Goal: Find contact information: Find contact information

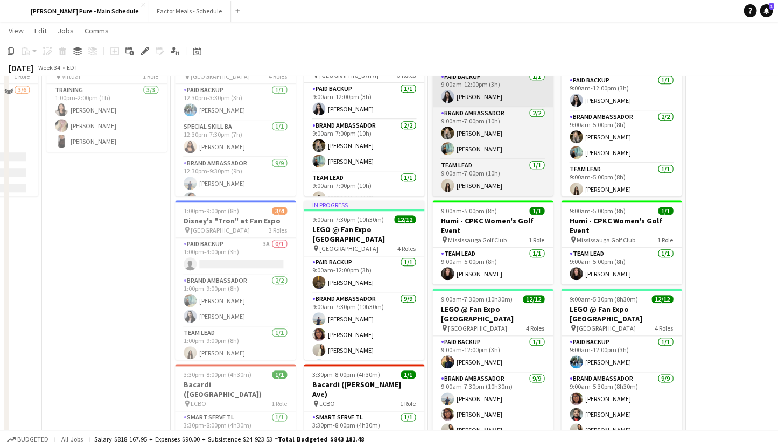
scroll to position [291, 0]
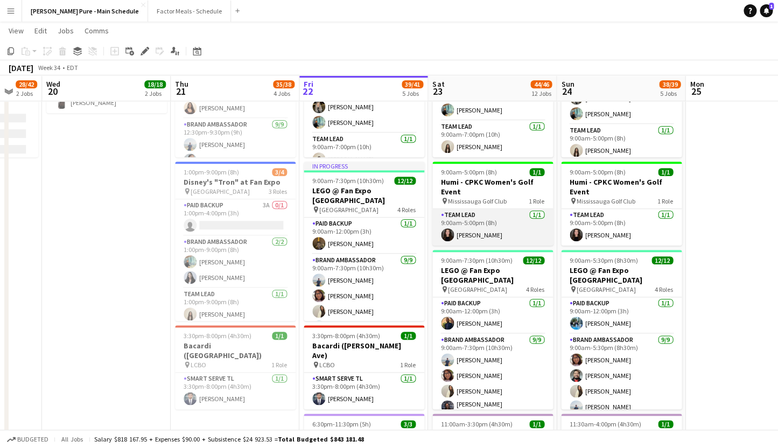
click at [497, 236] on app-card-role "Team Lead [DATE] 9:00am-5:00pm (8h) [PERSON_NAME]" at bounding box center [493, 227] width 121 height 37
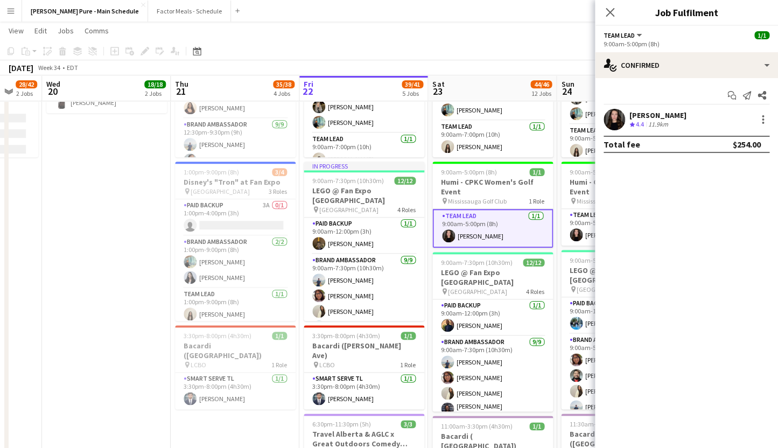
click at [656, 118] on div "[PERSON_NAME]" at bounding box center [658, 115] width 57 height 10
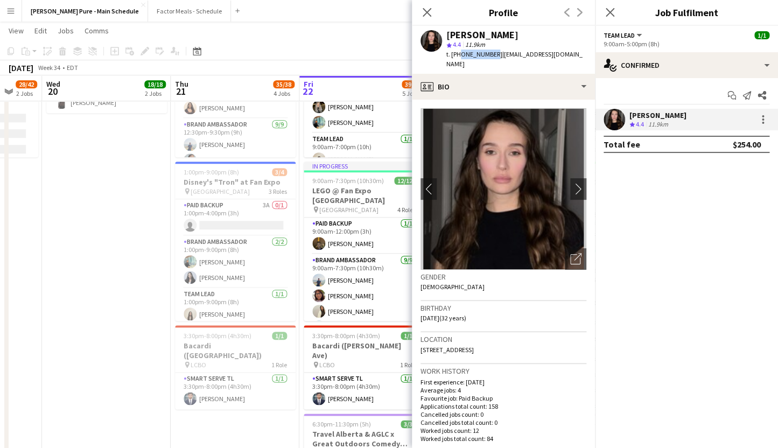
drag, startPoint x: 490, startPoint y: 55, endPoint x: 456, endPoint y: 55, distance: 33.9
click at [456, 55] on span "t. [PHONE_NUMBER]" at bounding box center [475, 54] width 56 height 8
copy span "6474072270"
click at [431, 15] on icon "Close pop-in" at bounding box center [427, 12] width 10 height 10
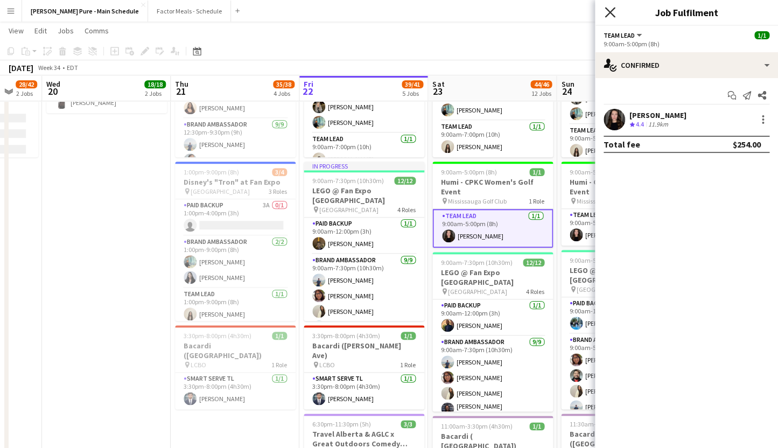
click at [608, 13] on icon "Close pop-in" at bounding box center [610, 12] width 10 height 10
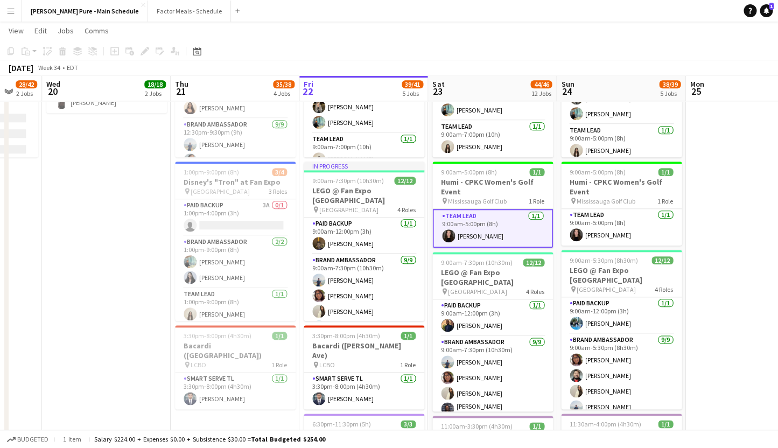
click at [460, 228] on app-card-role "Team Lead [DATE] 9:00am-5:00pm (8h) [PERSON_NAME]" at bounding box center [493, 228] width 121 height 39
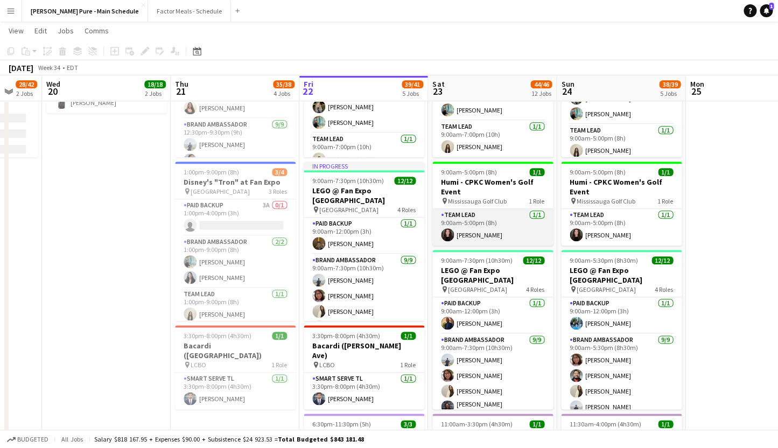
click at [460, 228] on app-card-role "Team Lead [DATE] 9:00am-5:00pm (8h) [PERSON_NAME]" at bounding box center [493, 227] width 121 height 37
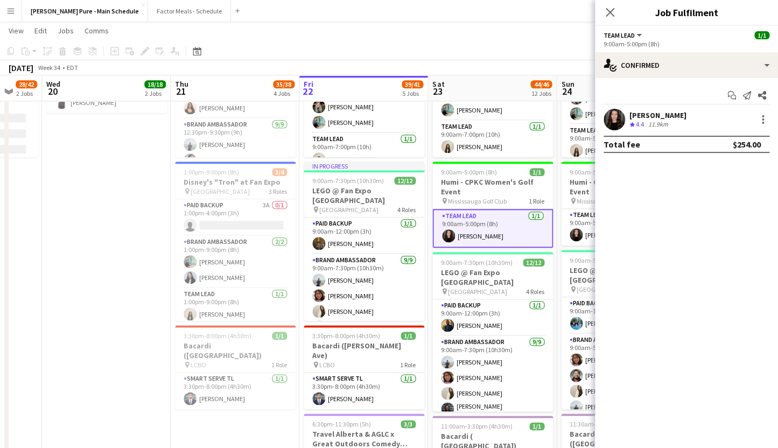
click at [654, 115] on div "[PERSON_NAME]" at bounding box center [658, 115] width 57 height 10
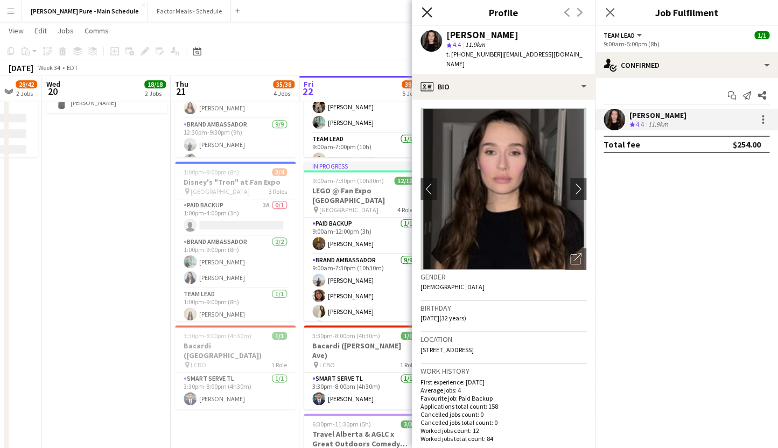
click at [428, 11] on icon at bounding box center [427, 12] width 10 height 10
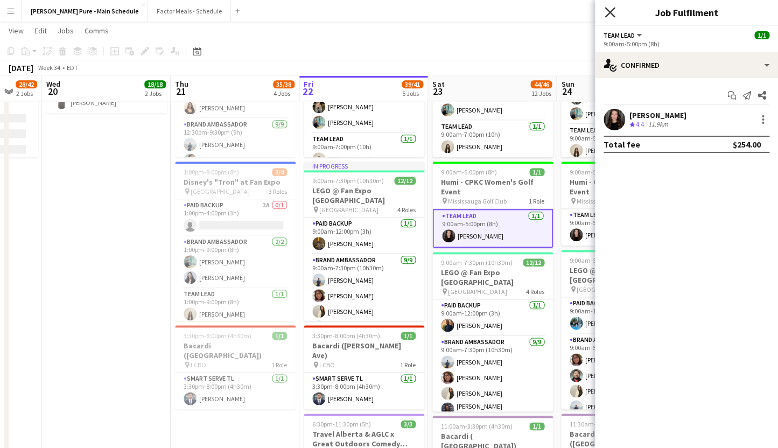
click at [612, 12] on icon "Close pop-in" at bounding box center [610, 12] width 10 height 10
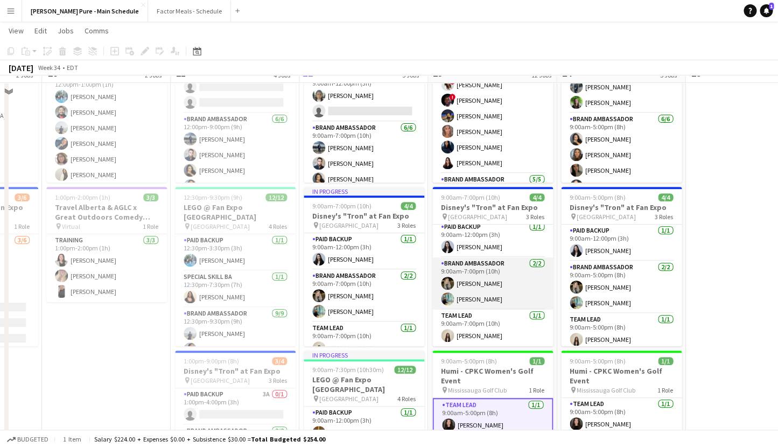
scroll to position [196, 0]
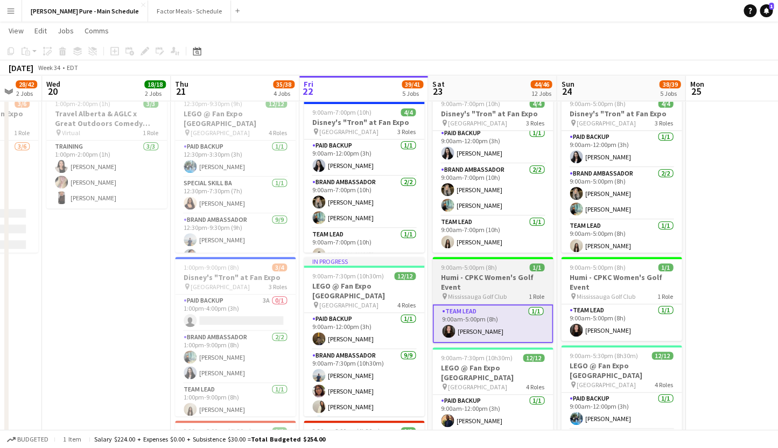
click at [454, 291] on h3 "Humi - CPKC Women's Golf Event" at bounding box center [493, 282] width 121 height 19
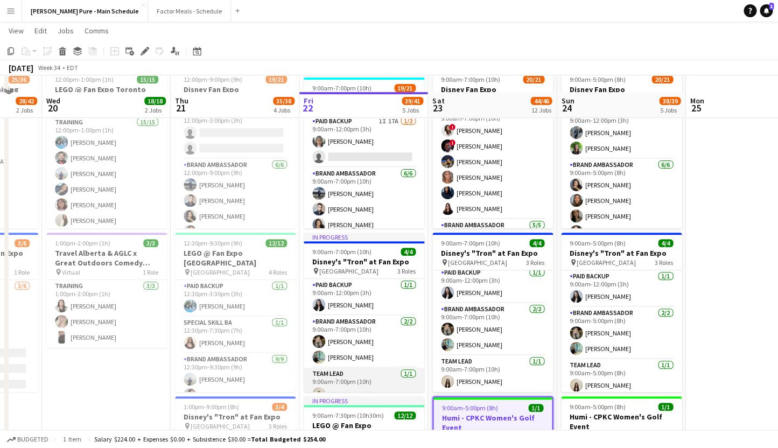
scroll to position [0, 0]
